Goal: Task Accomplishment & Management: Use online tool/utility

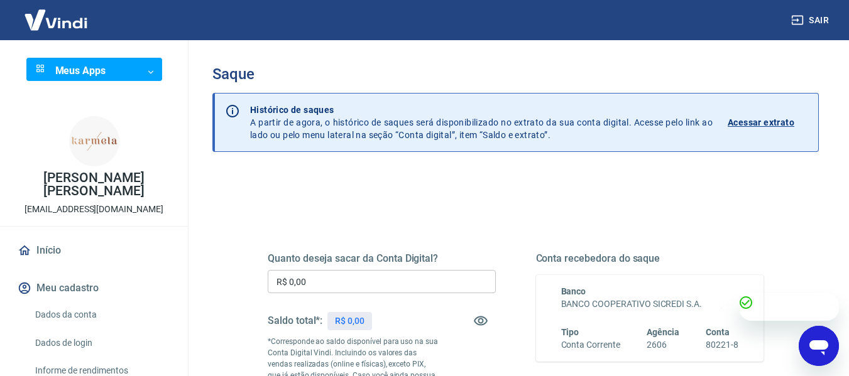
scroll to position [126, 0]
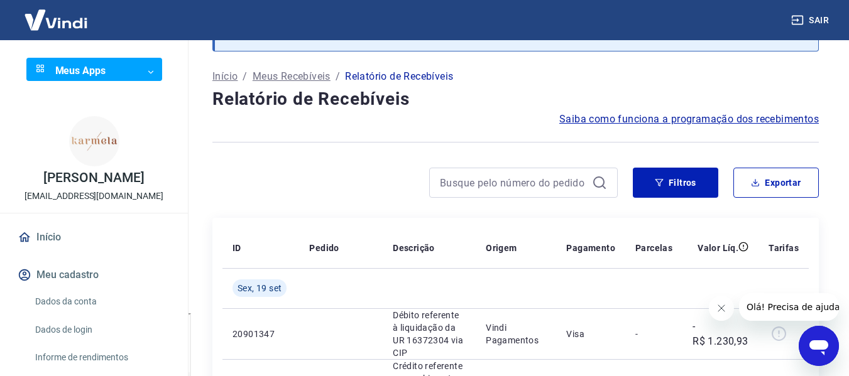
scroll to position [126, 0]
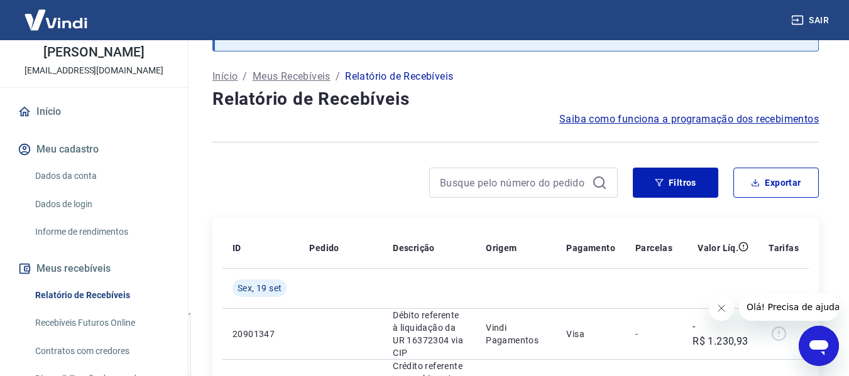
click at [63, 319] on link "Recebíveis Futuros Online" at bounding box center [101, 323] width 143 height 26
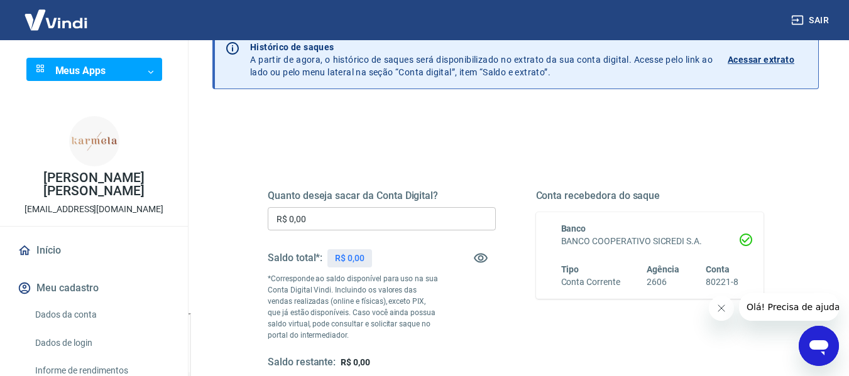
scroll to position [189, 0]
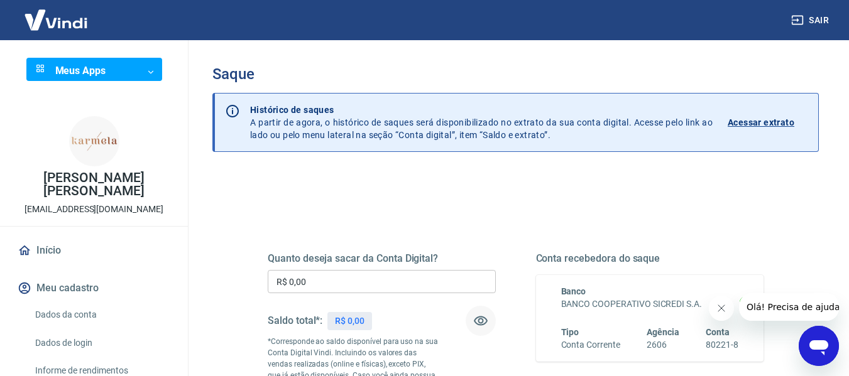
click at [481, 321] on icon "button" at bounding box center [480, 321] width 15 height 15
